Goal: Find specific page/section: Find specific page/section

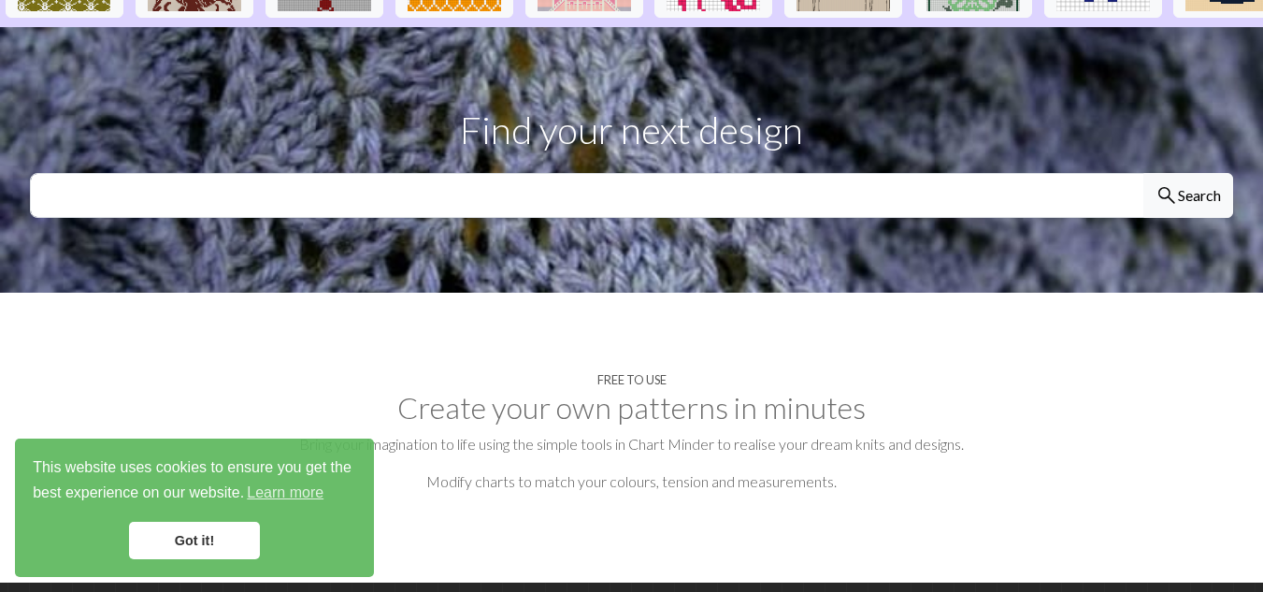
scroll to position [582, 0]
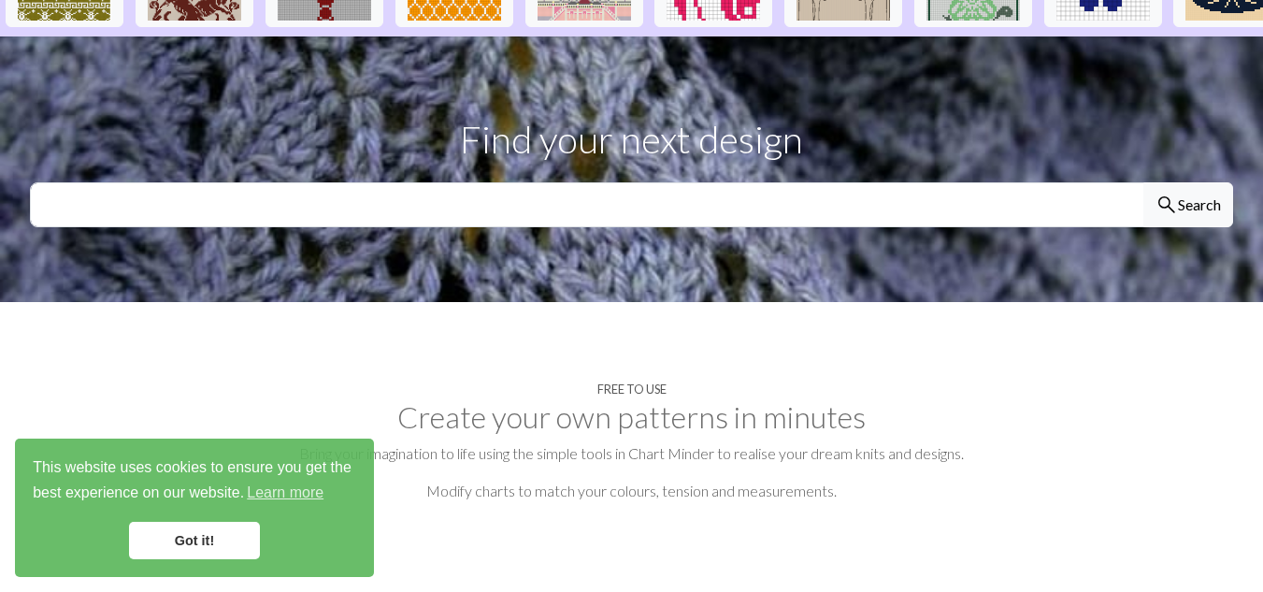
click at [220, 540] on link "Got it!" at bounding box center [194, 540] width 131 height 37
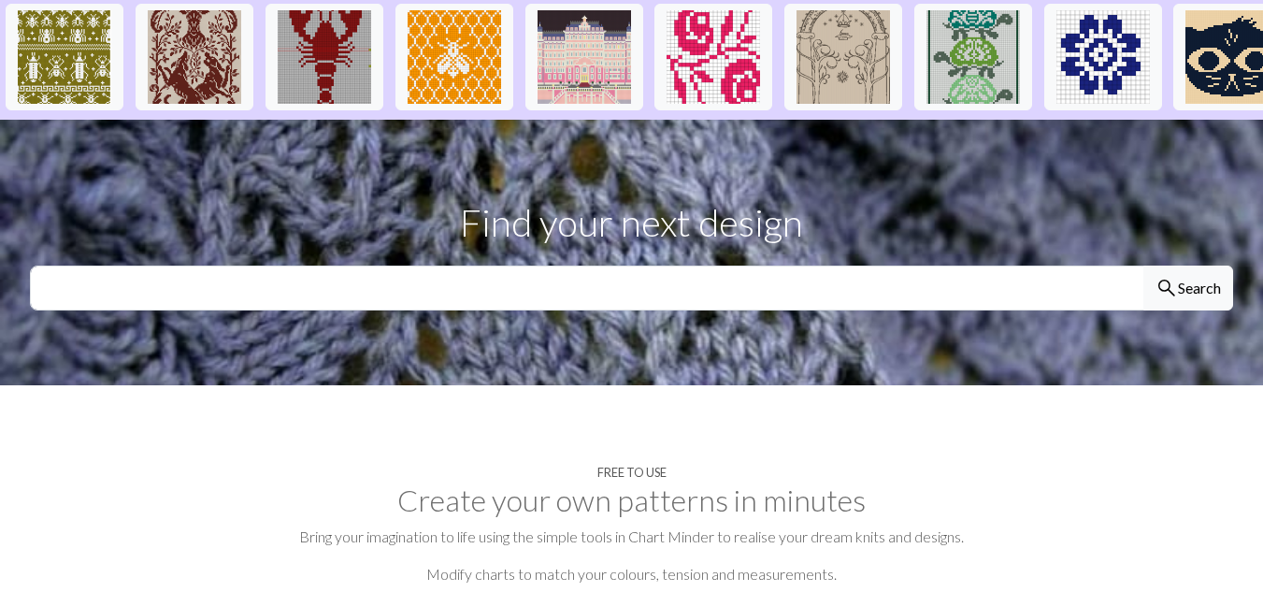
scroll to position [482, 0]
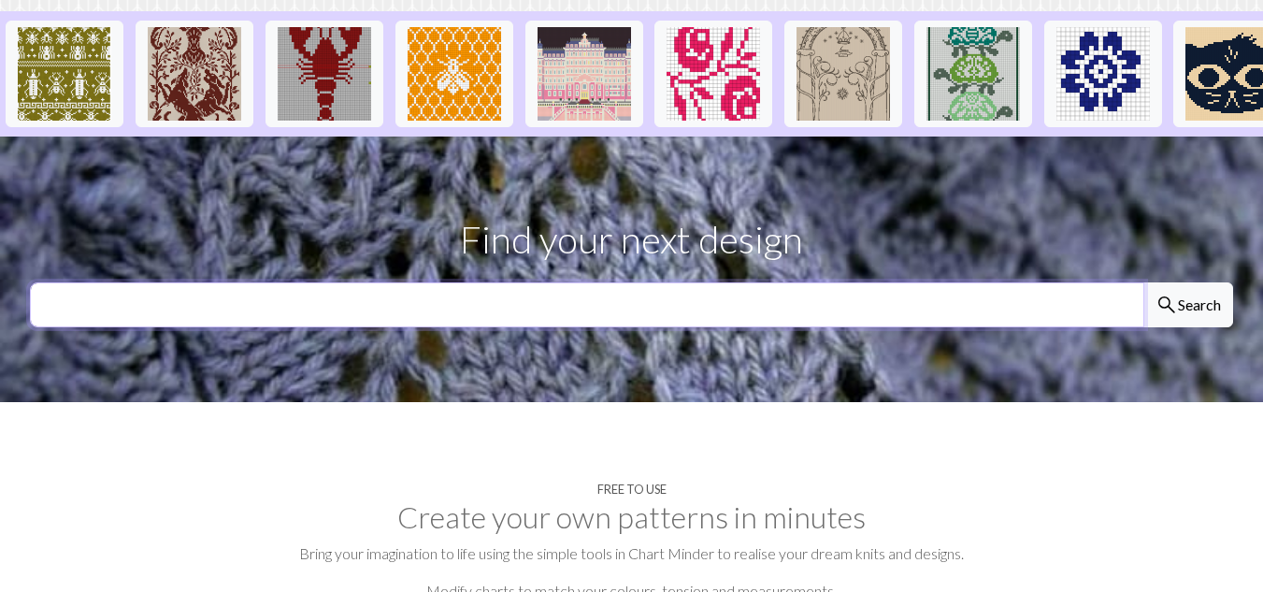
click at [662, 282] on input "text" at bounding box center [587, 304] width 1114 height 45
type input "finger knit beach"
click at [1143, 282] on button "search Search" at bounding box center [1188, 304] width 90 height 45
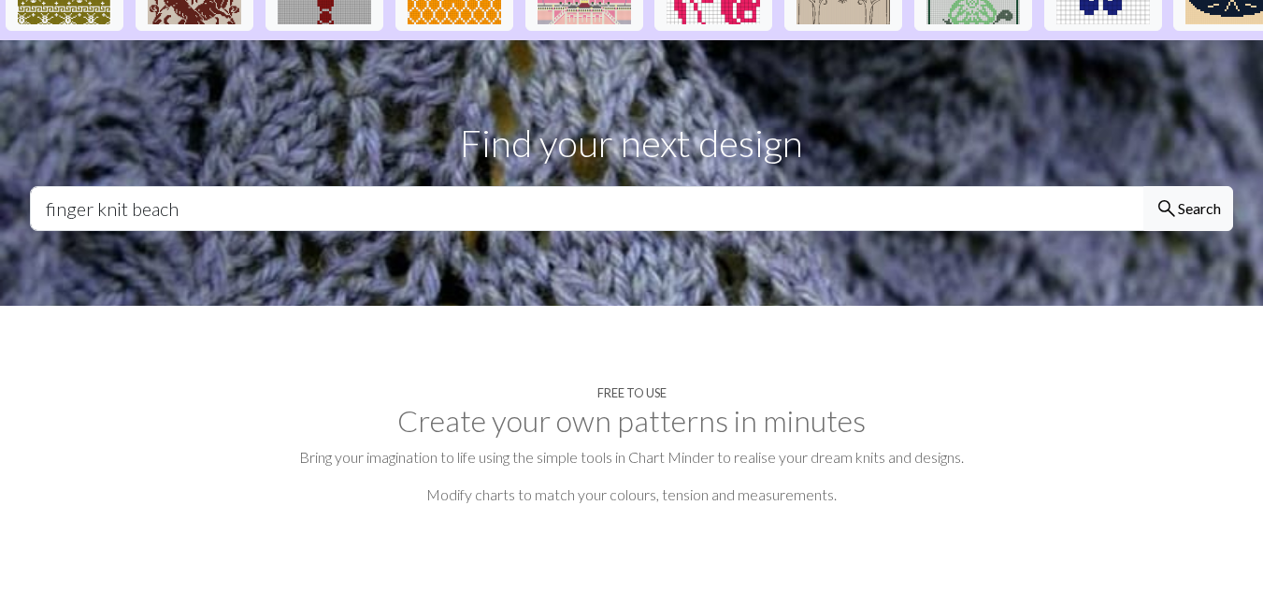
scroll to position [662, 0]
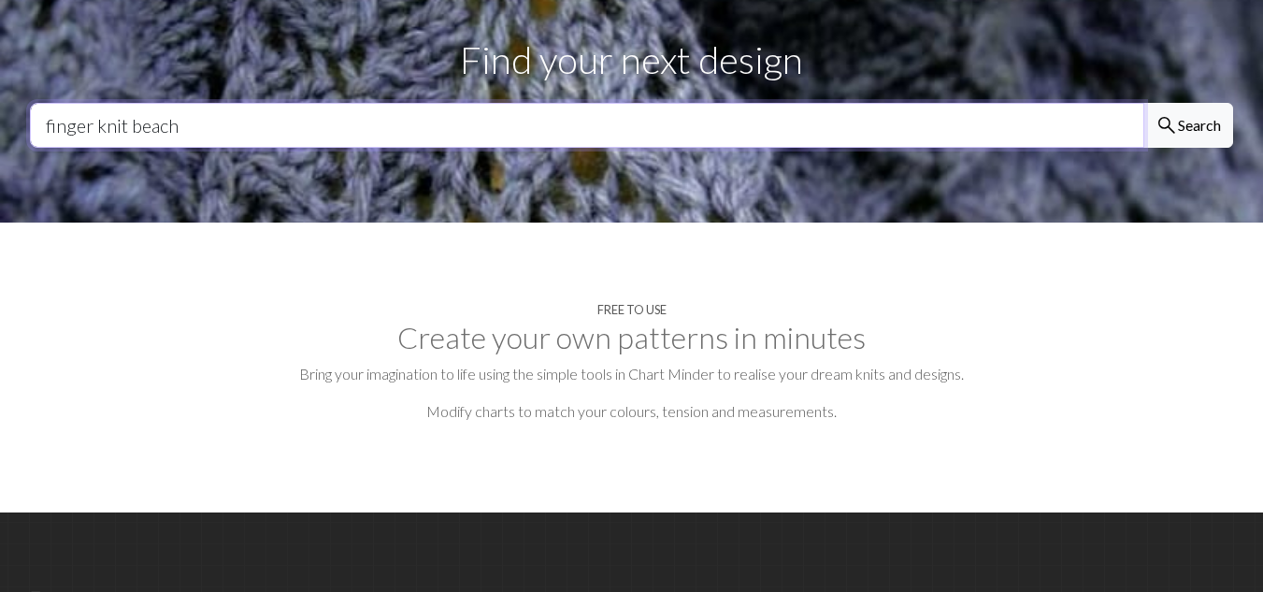
click at [803, 103] on input "finger knit beach" at bounding box center [587, 125] width 1114 height 45
type input "f"
type input "beach"
click at [1143, 103] on button "search Search" at bounding box center [1188, 125] width 90 height 45
